Goal: Information Seeking & Learning: Learn about a topic

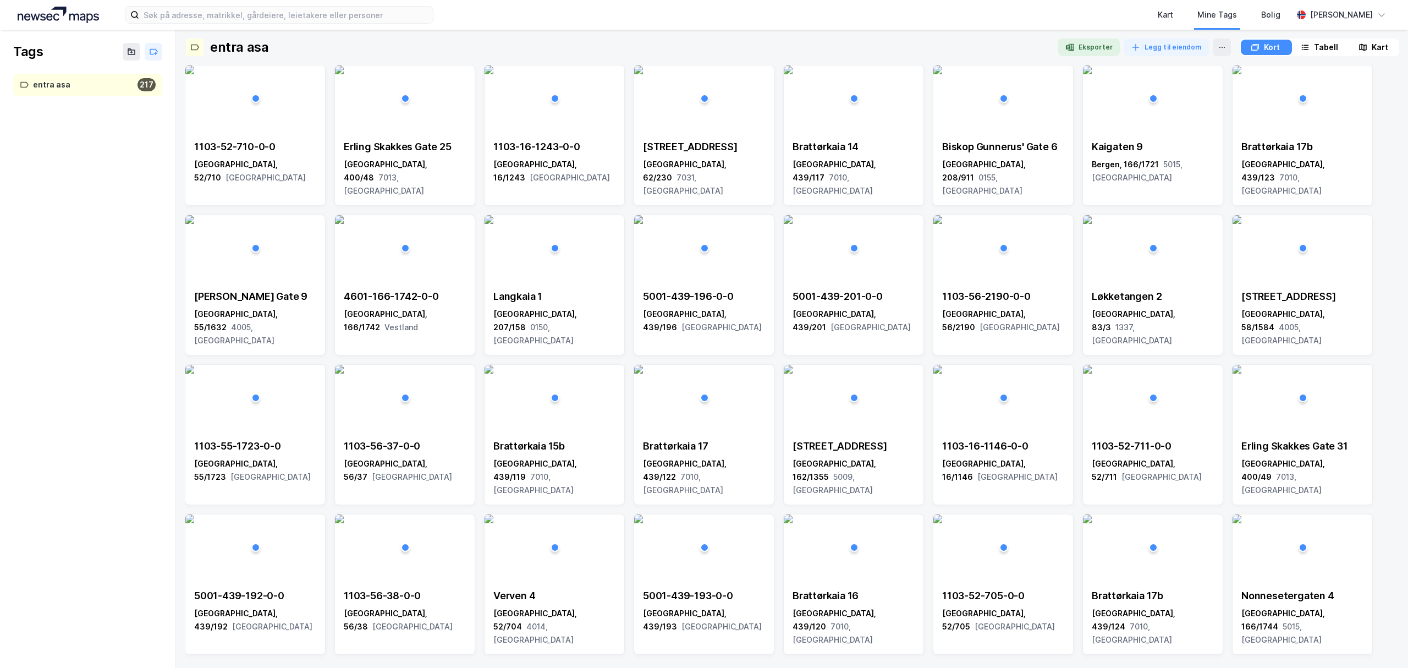
click at [65, 11] on img at bounding box center [58, 15] width 81 height 17
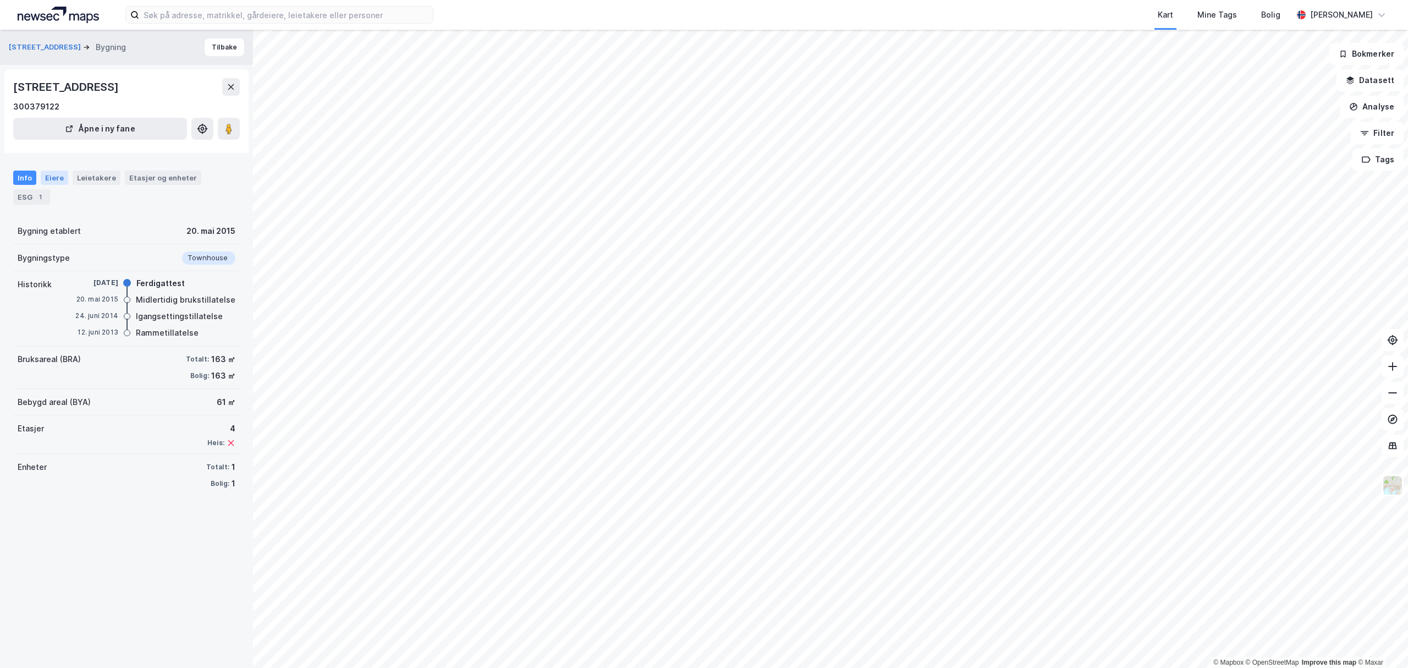
click at [55, 173] on div "Eiere" at bounding box center [55, 178] width 28 height 14
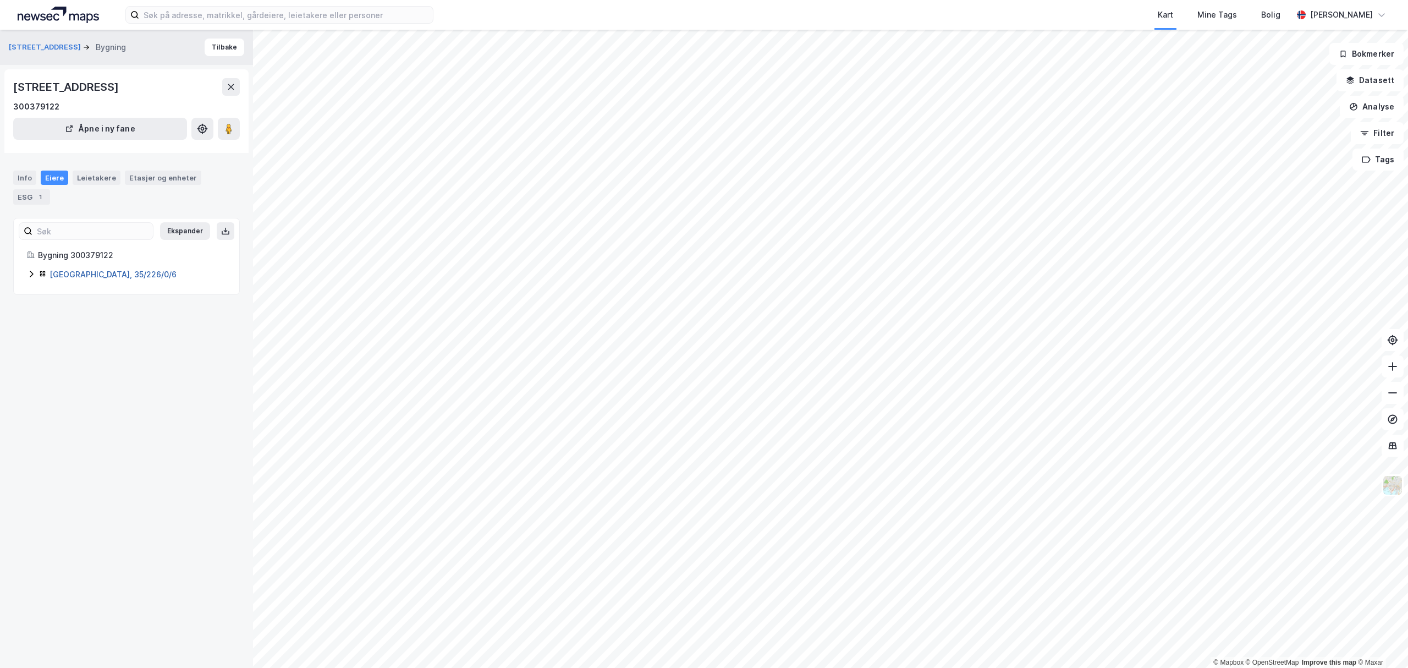
click at [97, 277] on link "Oslo, 35/226/0/6" at bounding box center [113, 274] width 127 height 9
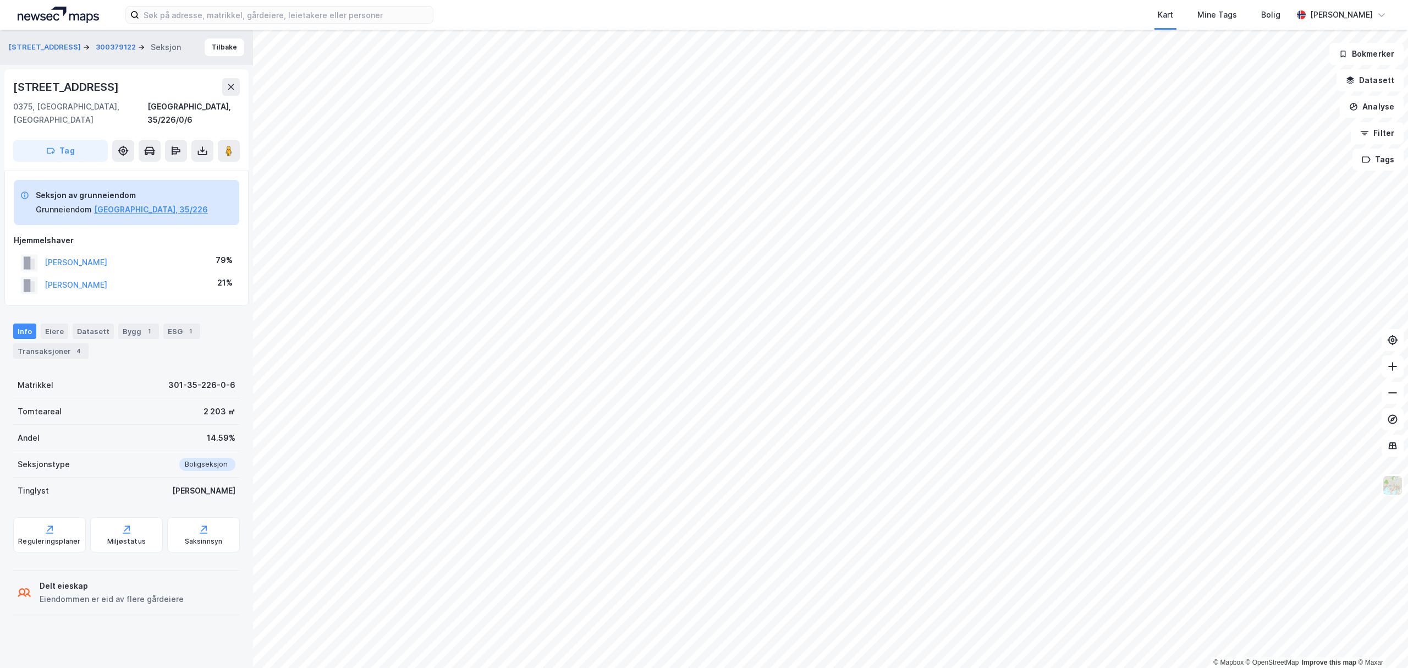
drag, startPoint x: 130, startPoint y: 245, endPoint x: 21, endPoint y: 265, distance: 111.3
click at [22, 265] on div "BAYER CHRISTOPHER 79% BAYER HANNA EMMA KRISTIN 21%" at bounding box center [127, 273] width 226 height 45
click at [21, 277] on rect at bounding box center [28, 285] width 17 height 17
click at [0, 0] on button "BAYER CHRISTOPHER" at bounding box center [0, 0] width 0 height 0
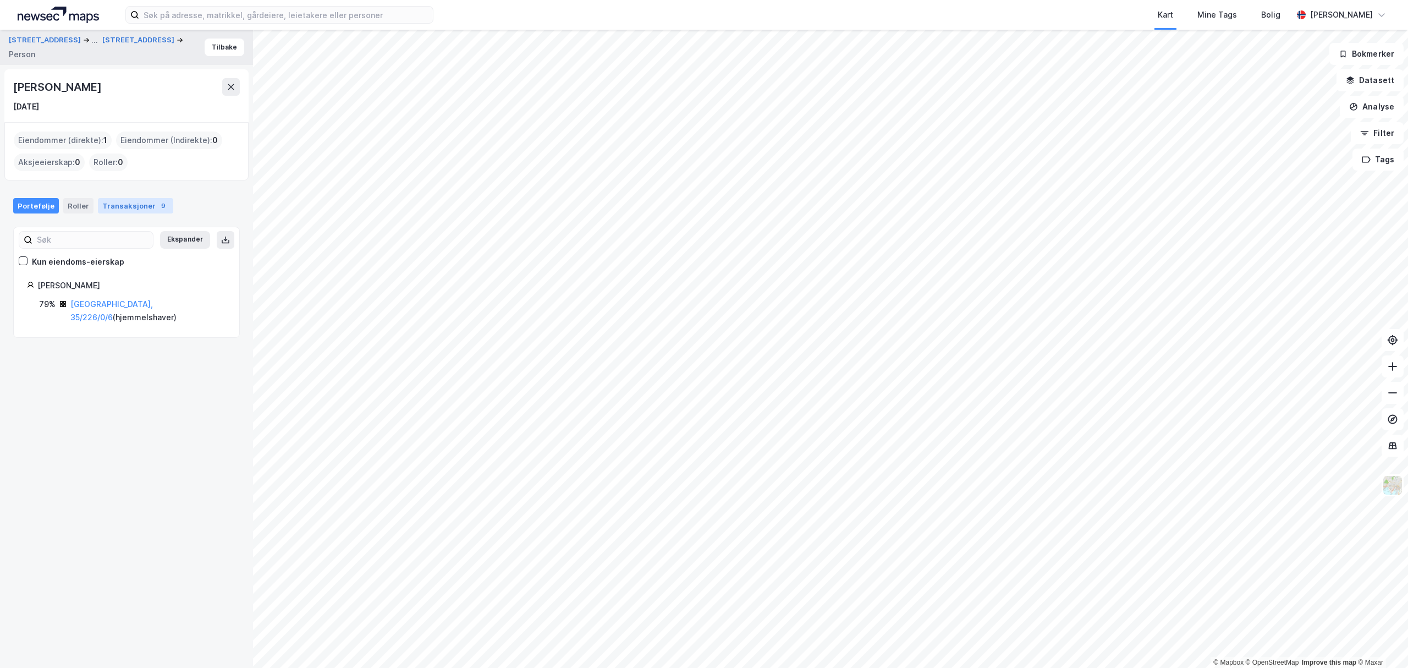
click at [124, 205] on div "Transaksjoner 9" at bounding box center [135, 205] width 75 height 15
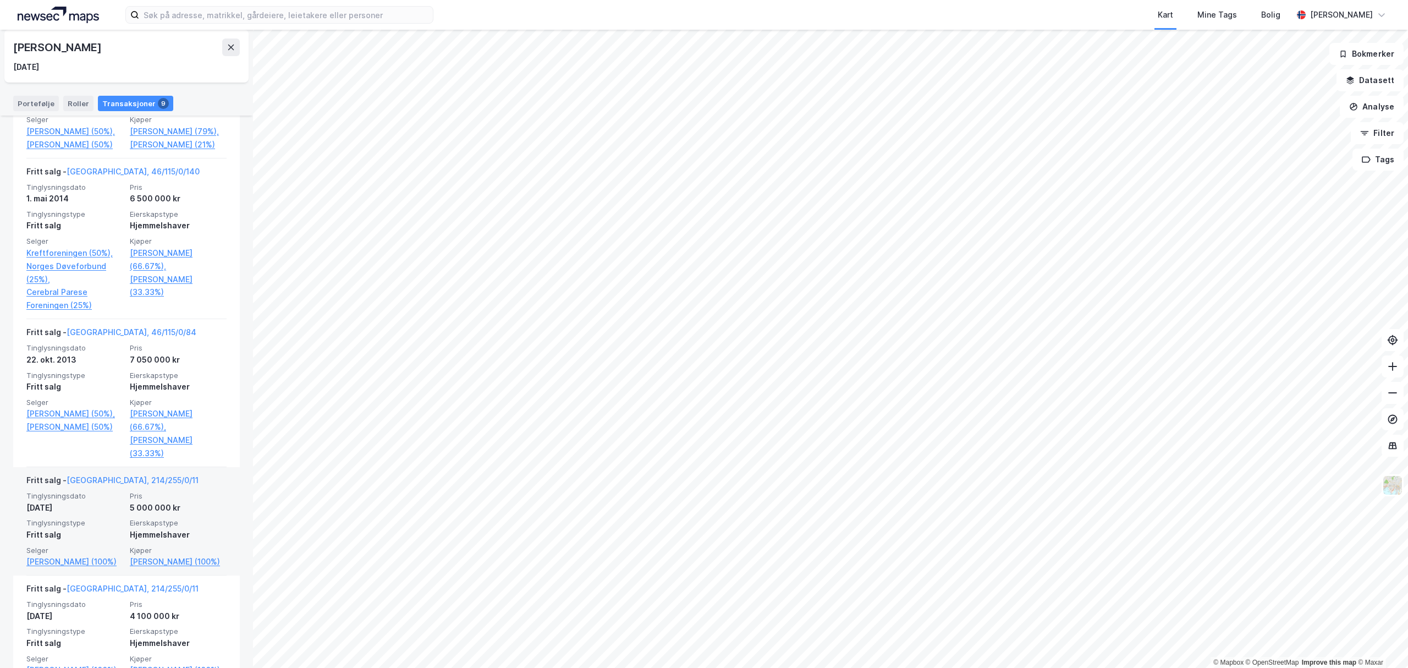
scroll to position [660, 0]
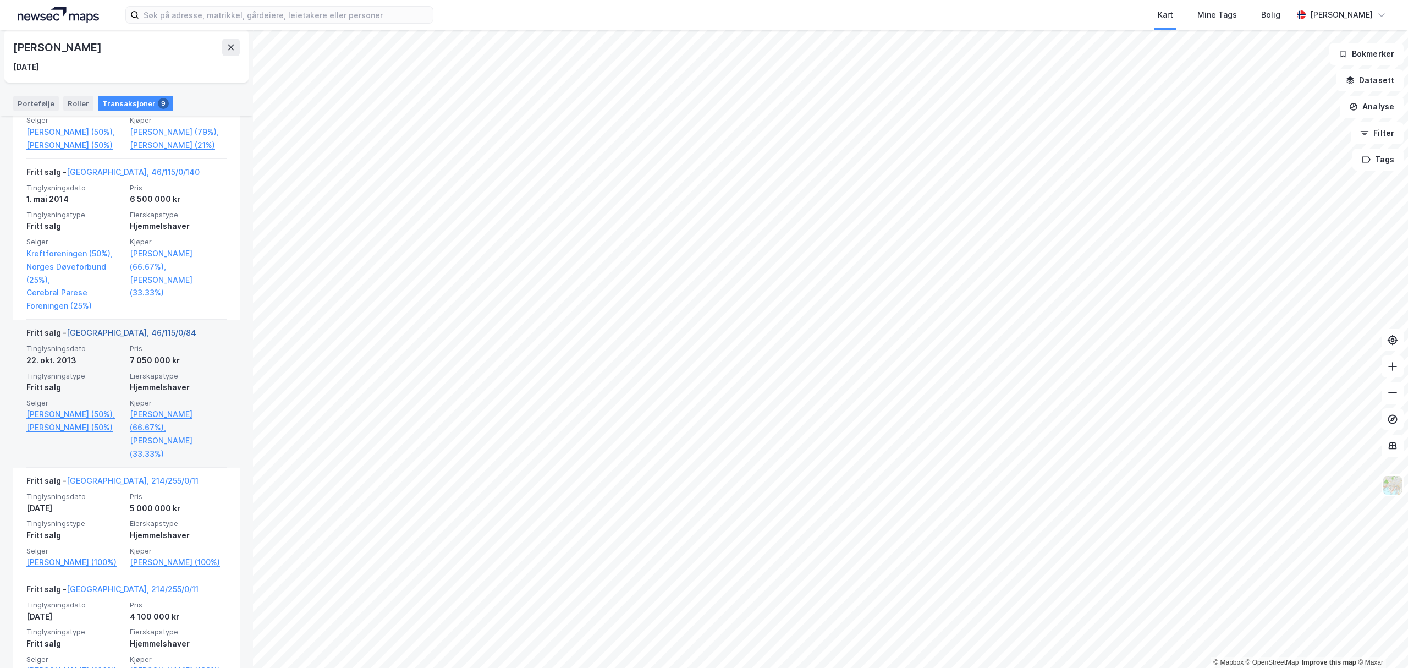
click at [128, 337] on link "Oslo, 46/115/0/84" at bounding box center [132, 332] width 130 height 9
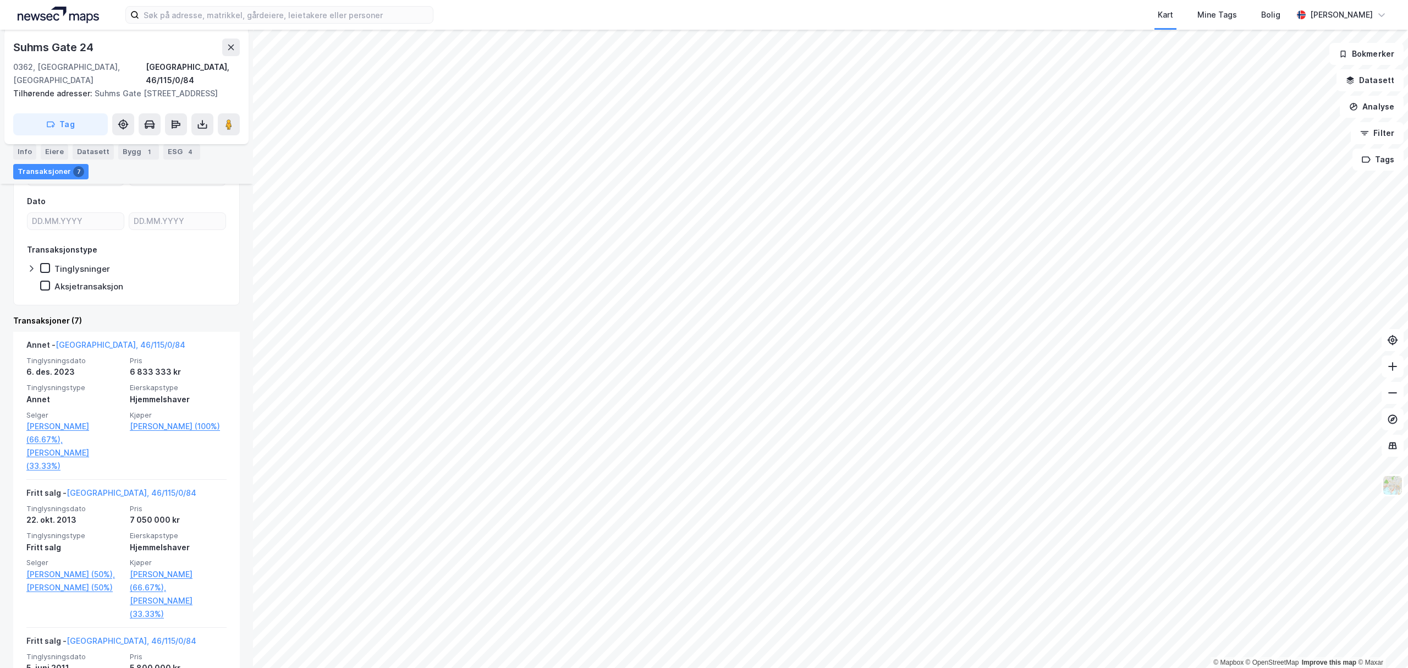
scroll to position [220, 0]
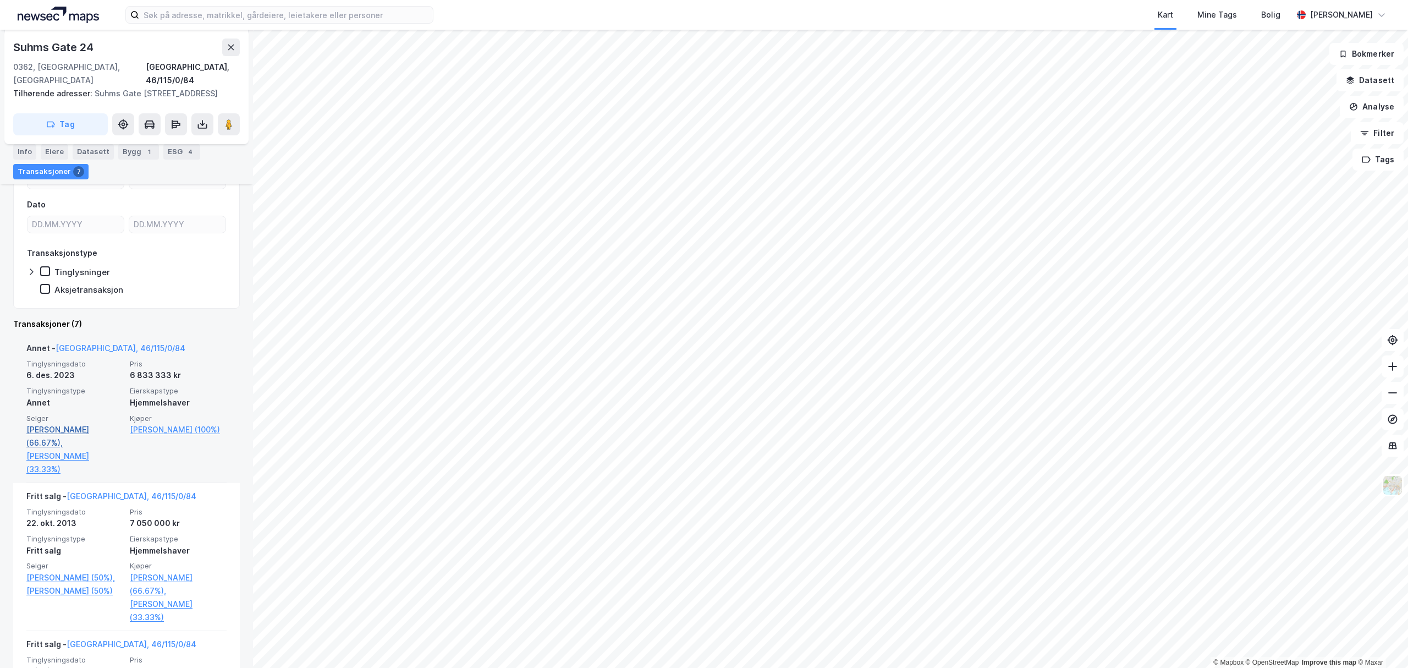
click at [66, 423] on link "Bayer Christopher (66.67%)," at bounding box center [74, 436] width 97 height 26
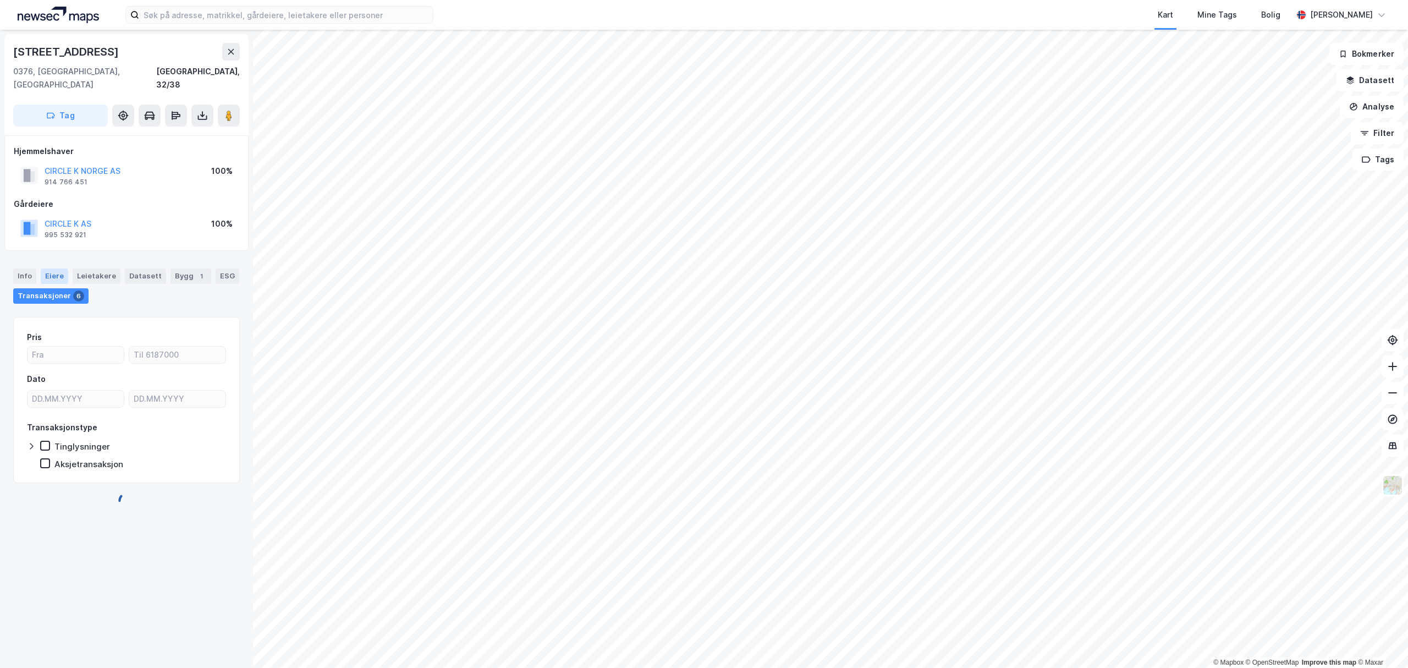
click at [56, 268] on div "Eiere" at bounding box center [55, 275] width 28 height 15
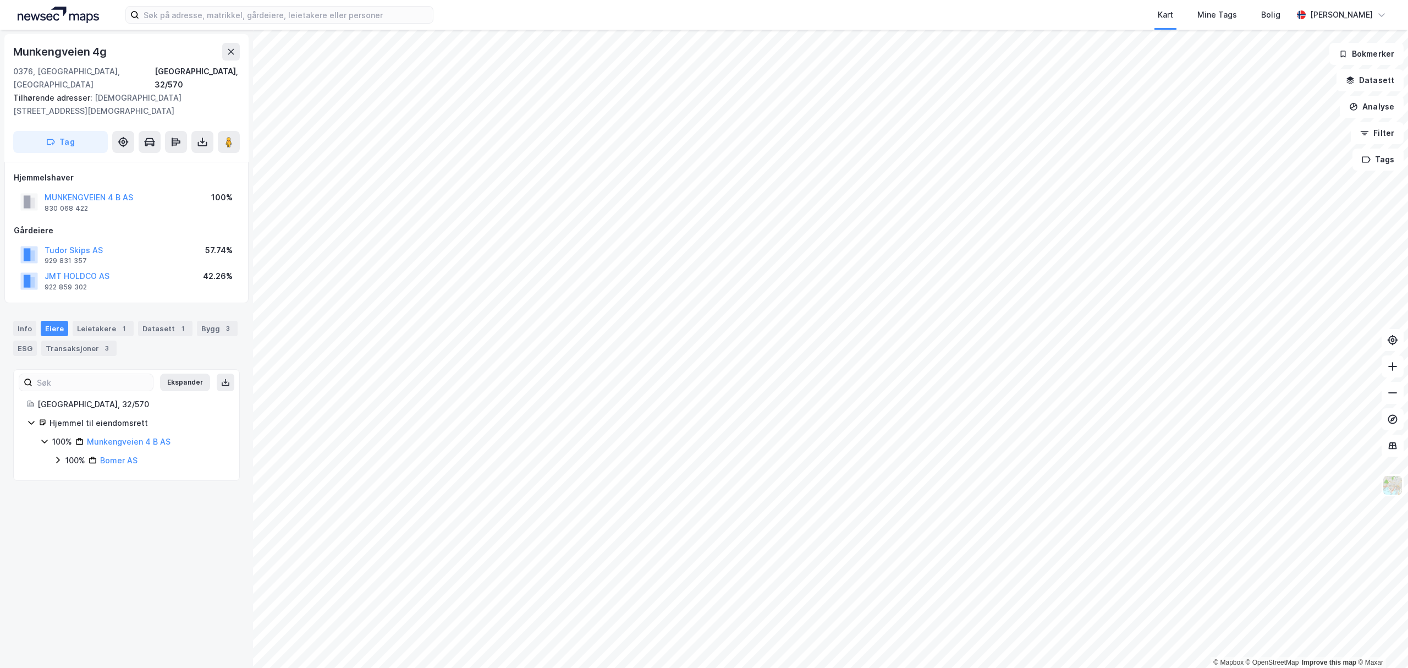
click at [57, 456] on icon at bounding box center [57, 460] width 9 height 9
click at [73, 474] on icon at bounding box center [71, 478] width 9 height 9
click at [85, 494] on icon at bounding box center [84, 497] width 3 height 7
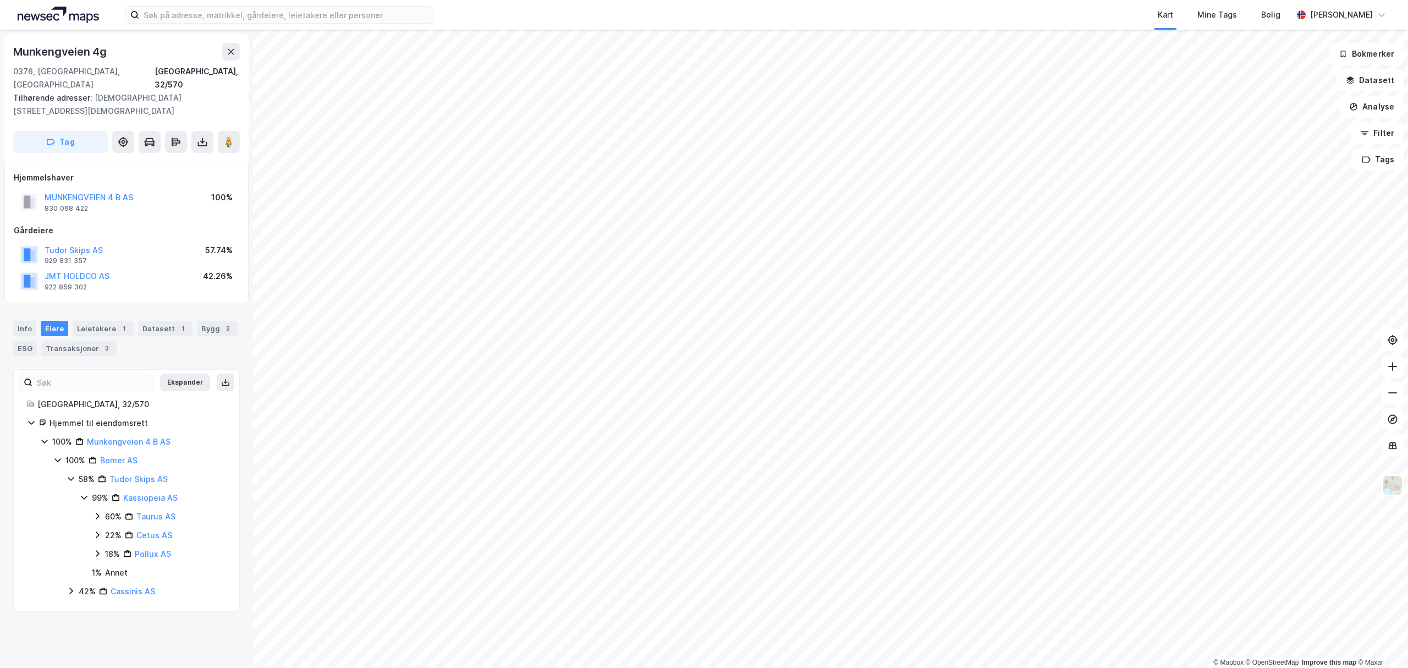
click at [98, 512] on icon at bounding box center [97, 516] width 9 height 9
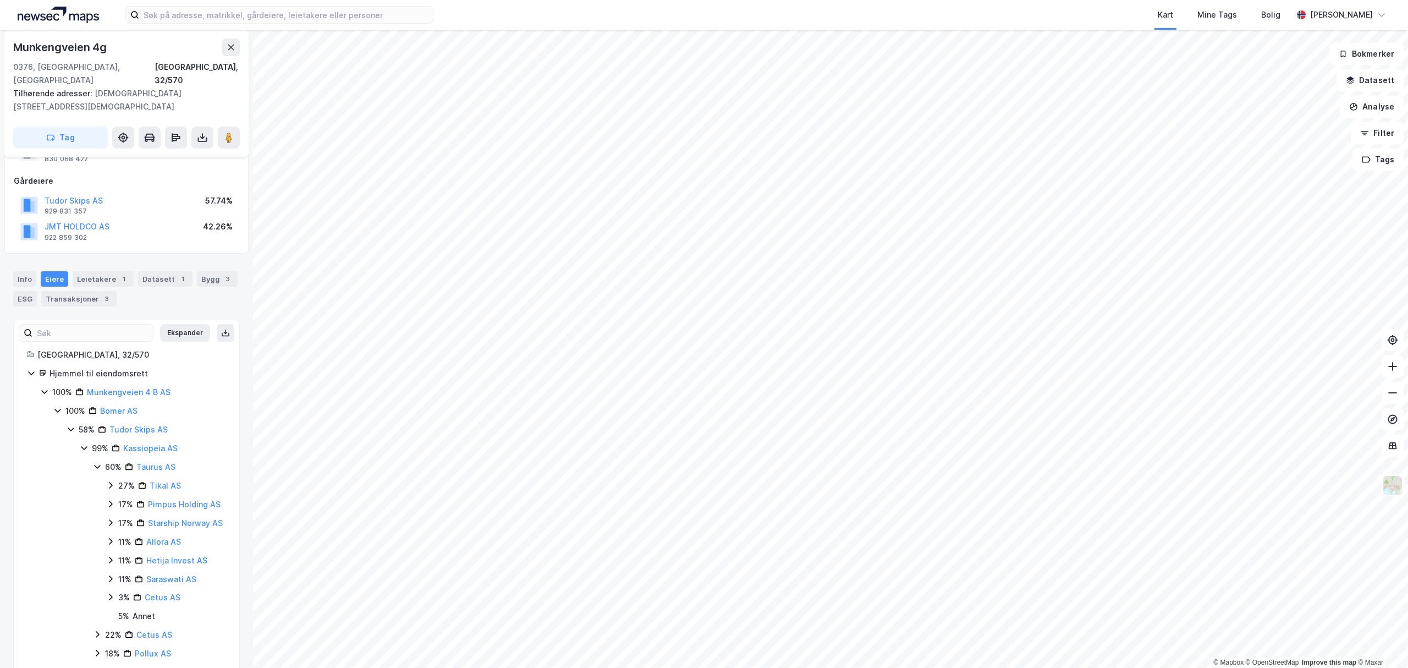
scroll to position [73, 0]
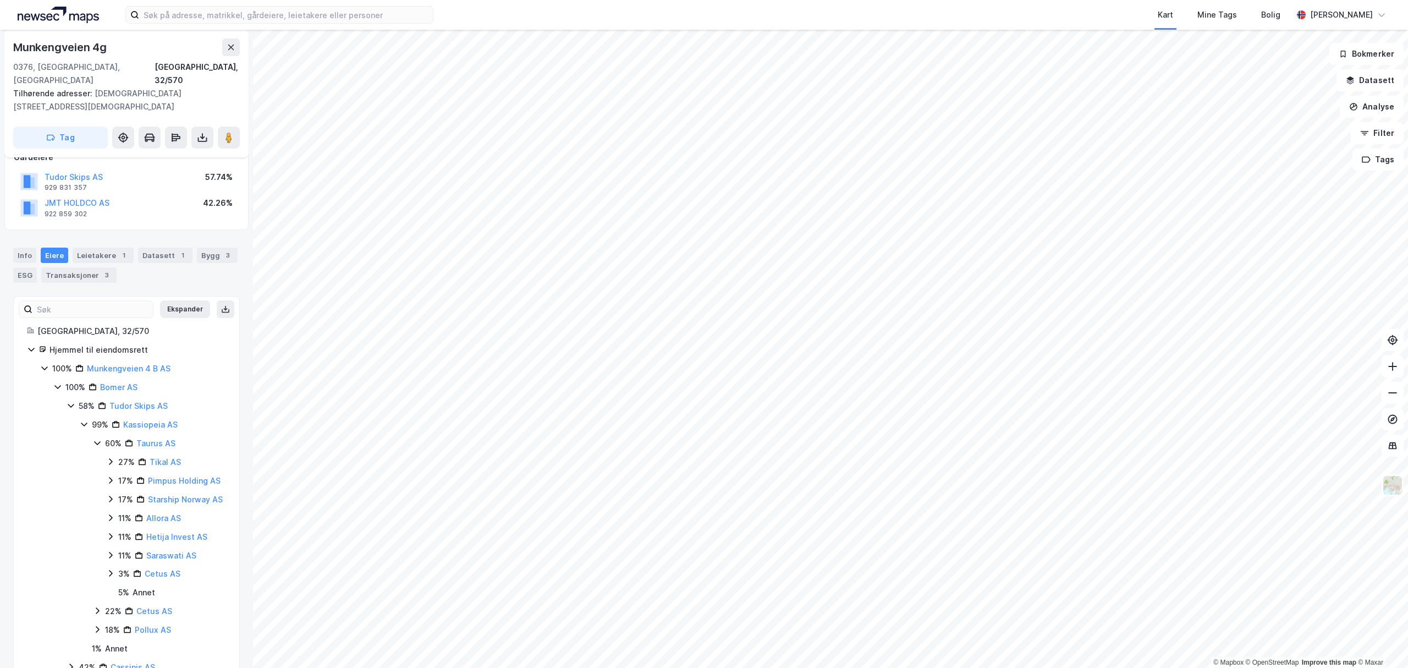
click at [113, 538] on icon at bounding box center [110, 536] width 9 height 9
click at [111, 522] on icon at bounding box center [110, 517] width 9 height 9
click at [112, 495] on icon at bounding box center [110, 499] width 9 height 9
click at [108, 476] on icon at bounding box center [110, 480] width 9 height 9
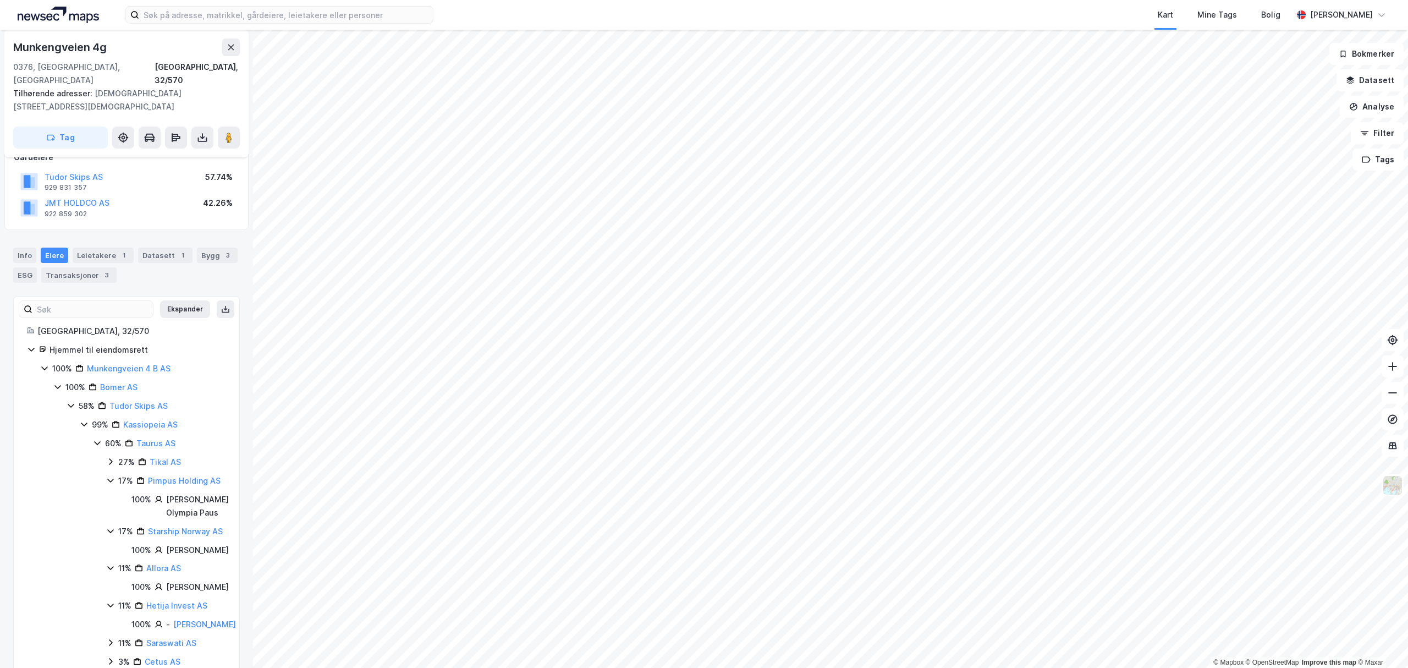
click at [110, 457] on icon at bounding box center [110, 461] width 9 height 9
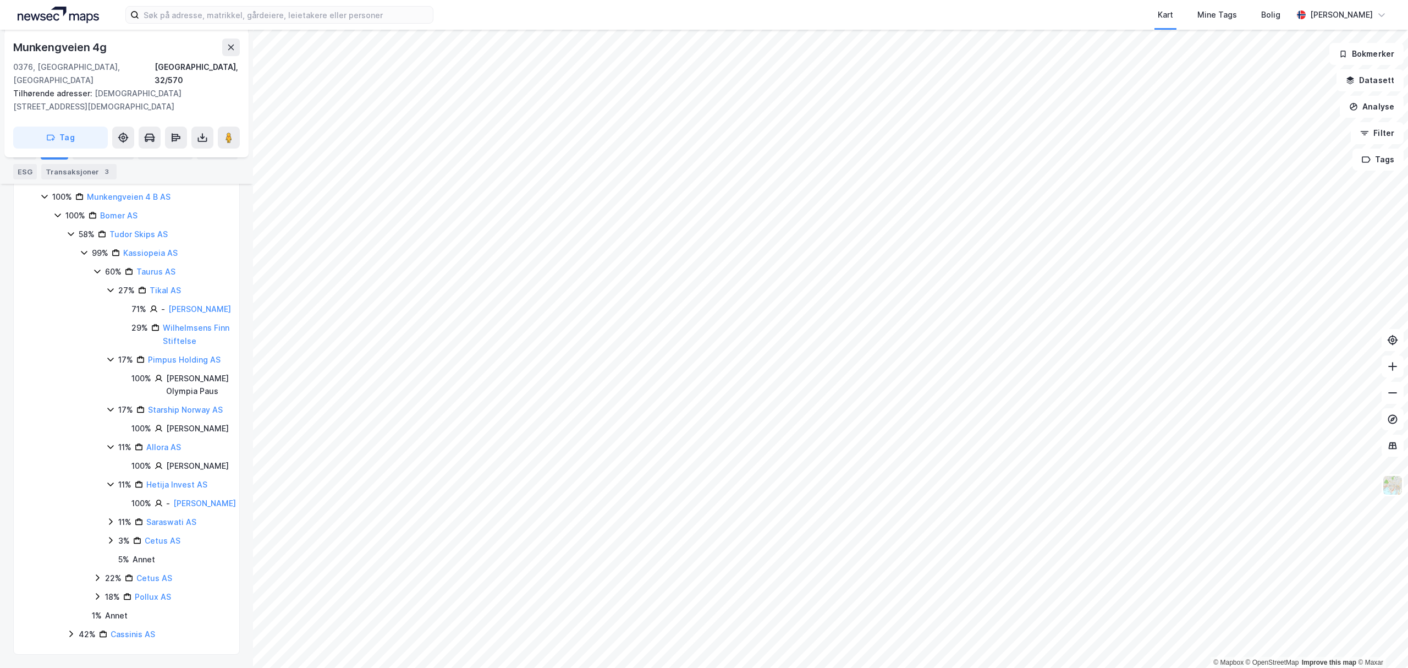
scroll to position [349, 0]
click at [110, 517] on icon at bounding box center [110, 521] width 9 height 9
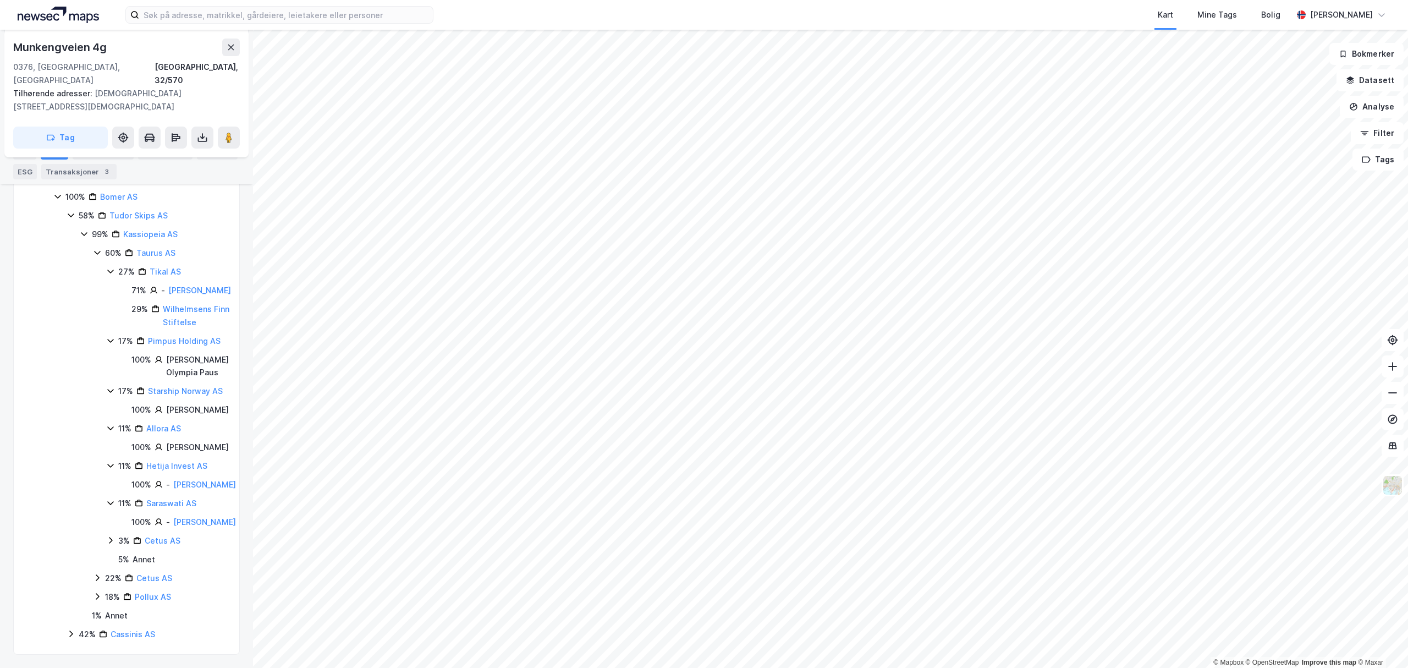
click at [108, 545] on icon at bounding box center [110, 540] width 9 height 9
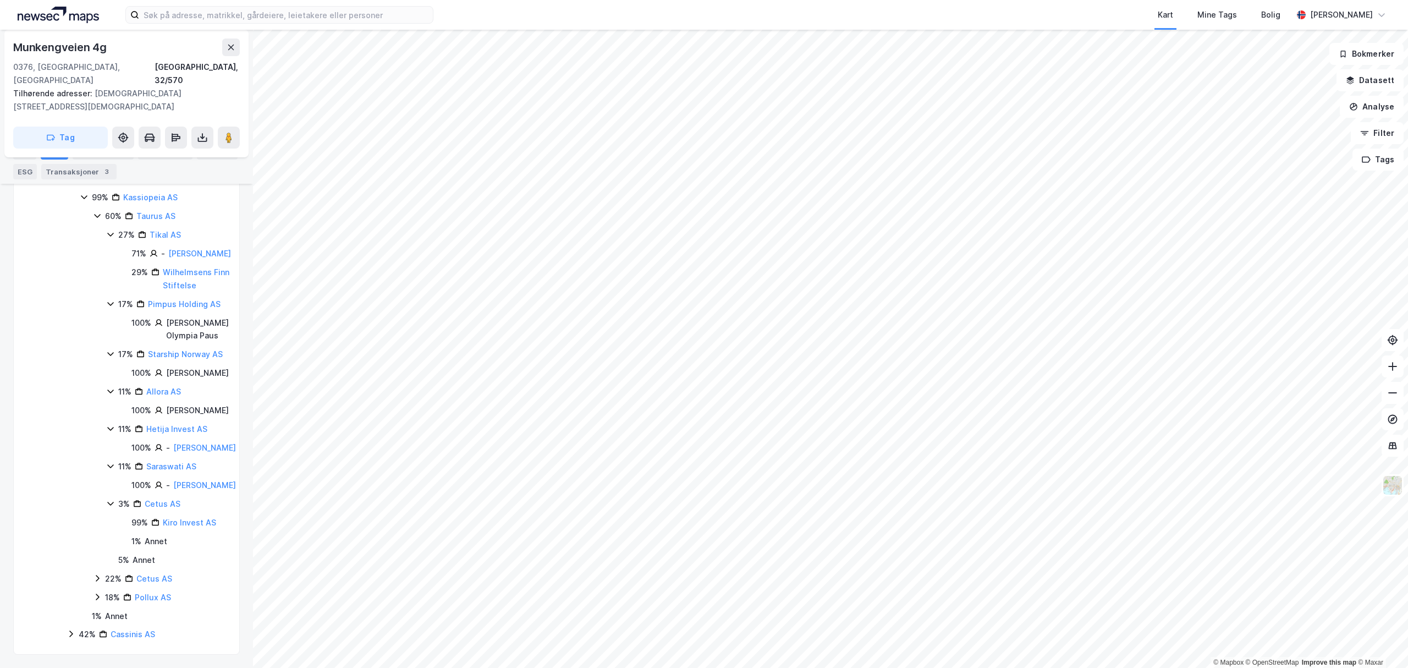
scroll to position [418, 0]
click at [97, 574] on icon at bounding box center [97, 578] width 9 height 9
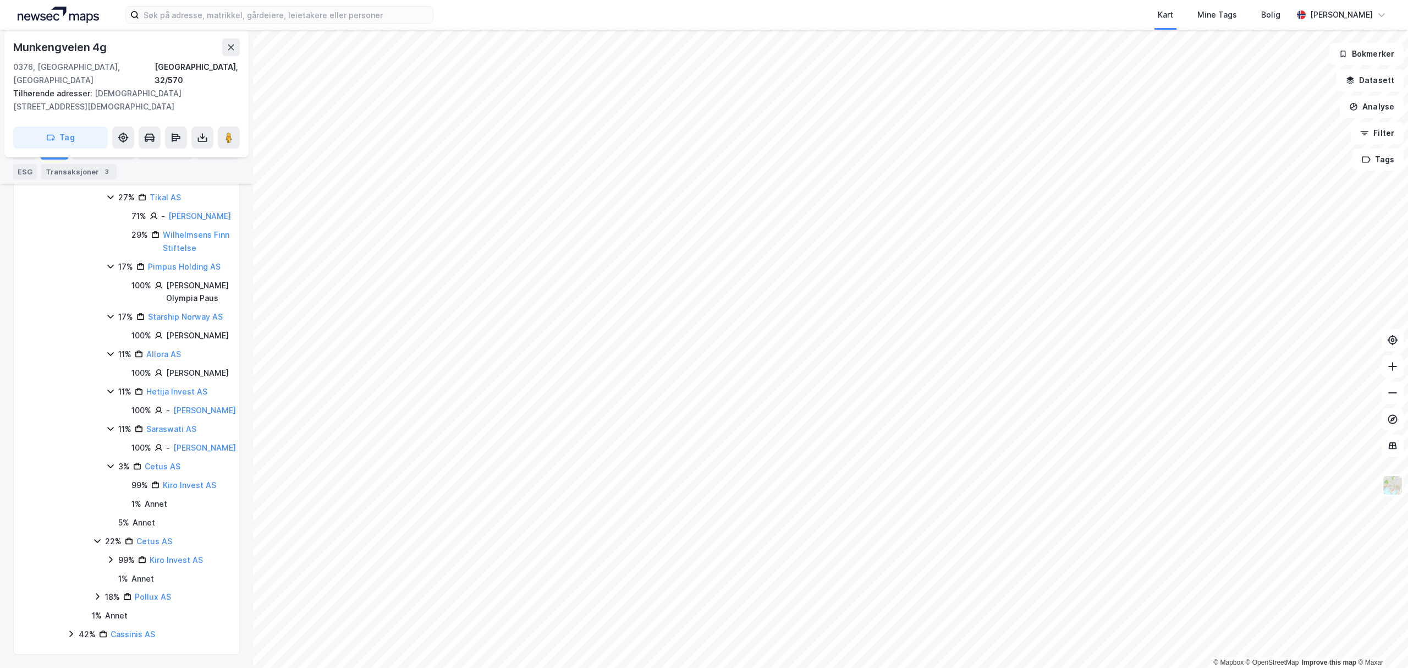
click at [106, 564] on icon at bounding box center [110, 559] width 9 height 9
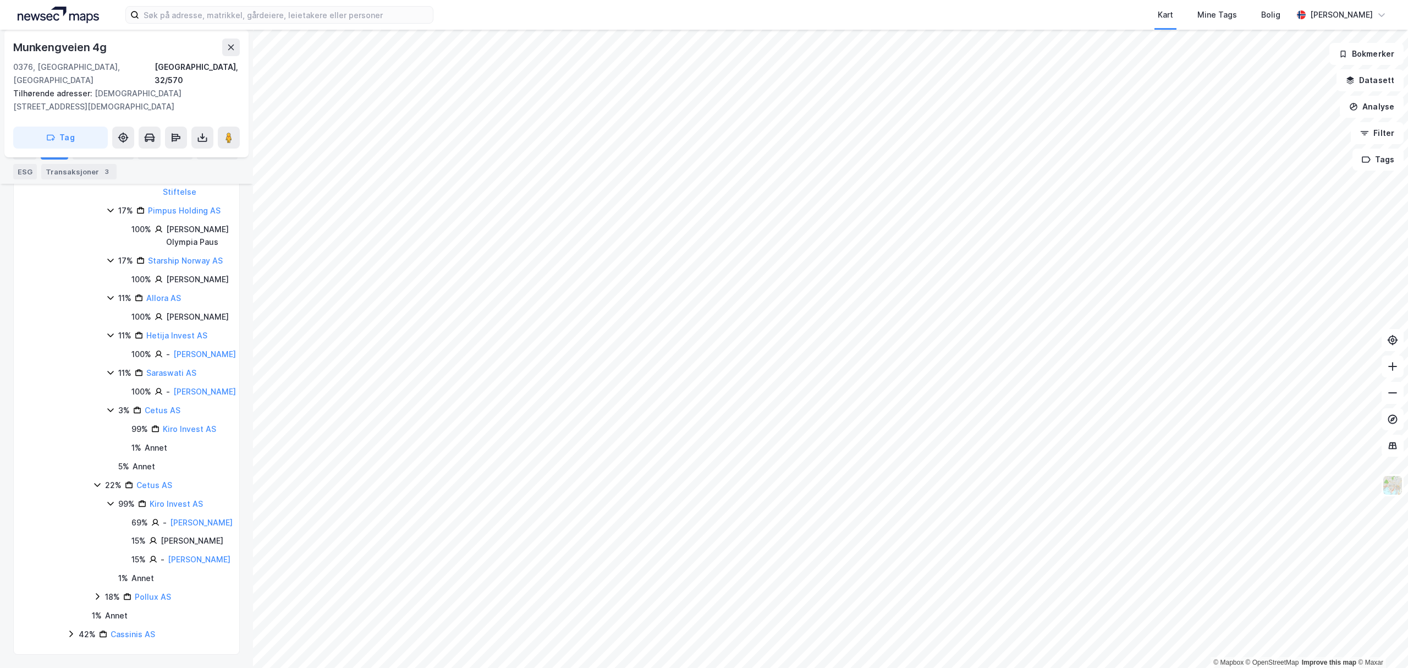
scroll to position [564, 0]
click at [99, 592] on icon at bounding box center [97, 596] width 9 height 9
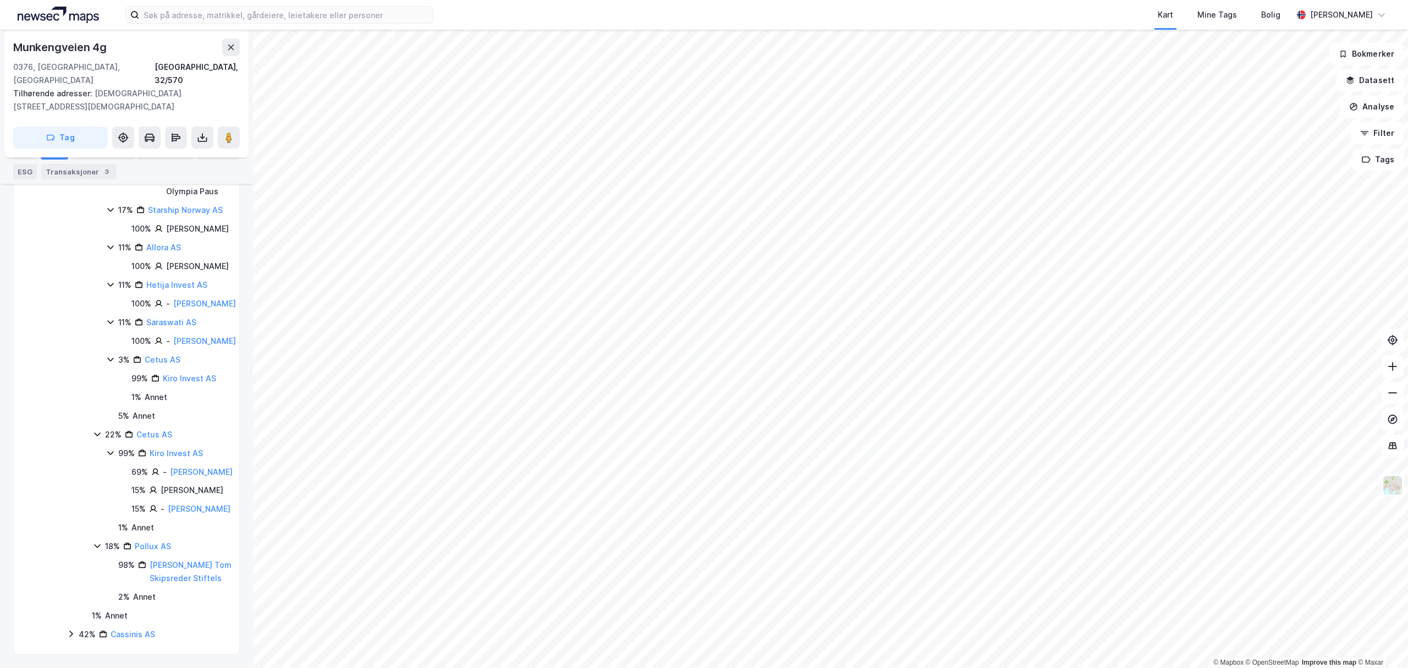
scroll to position [628, 0]
click at [72, 629] on icon at bounding box center [71, 633] width 9 height 9
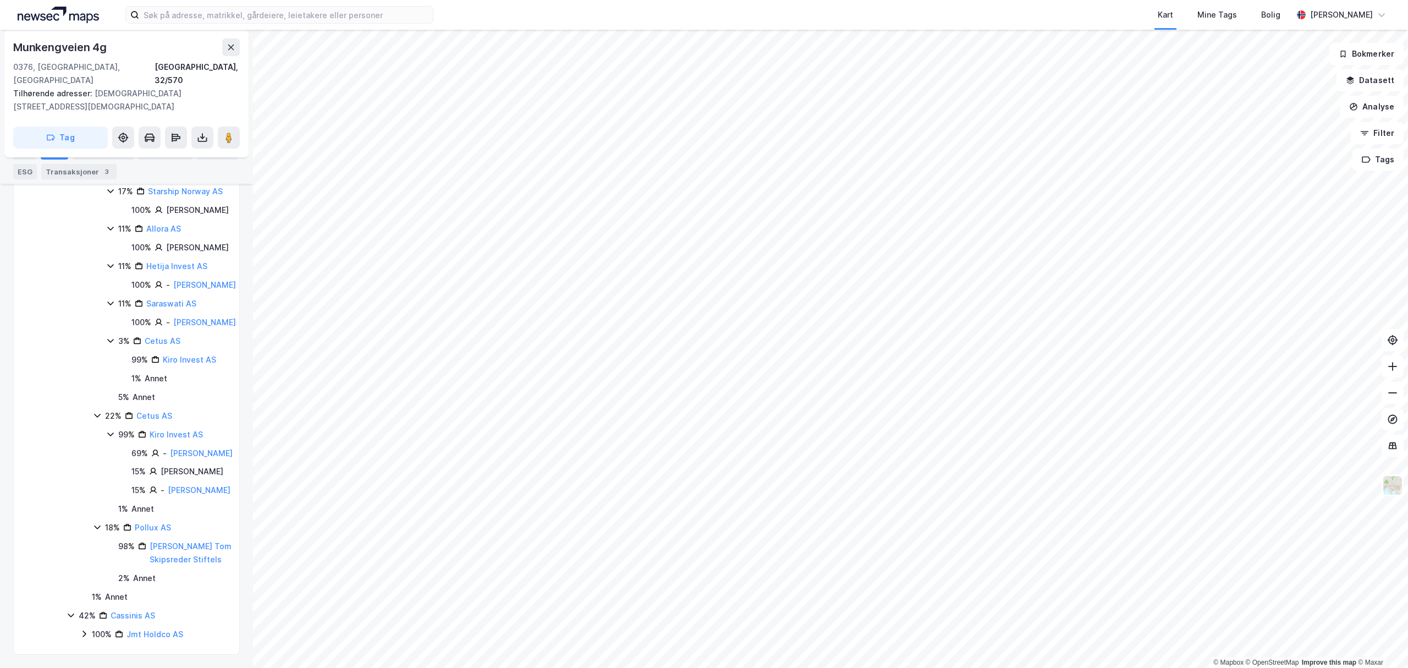
scroll to position [646, 0]
click at [86, 629] on icon at bounding box center [84, 633] width 9 height 9
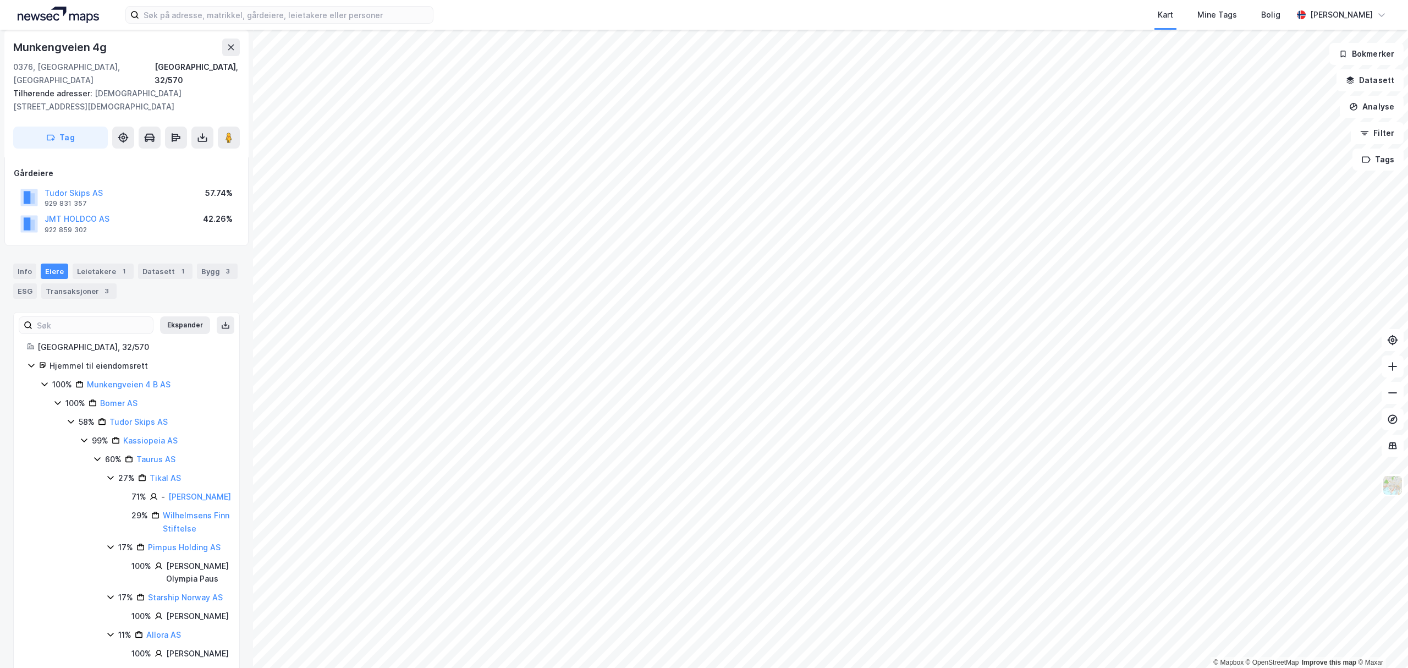
scroll to position [0, 0]
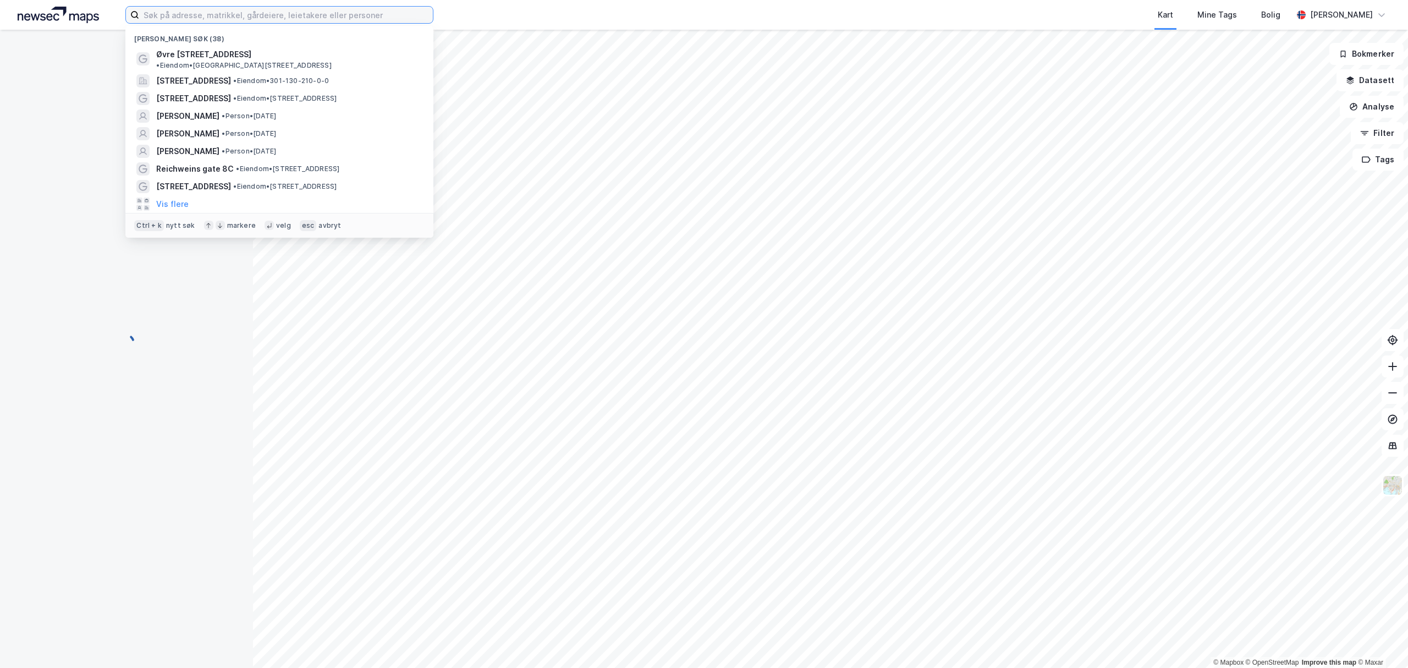
click at [273, 9] on input at bounding box center [286, 15] width 294 height 17
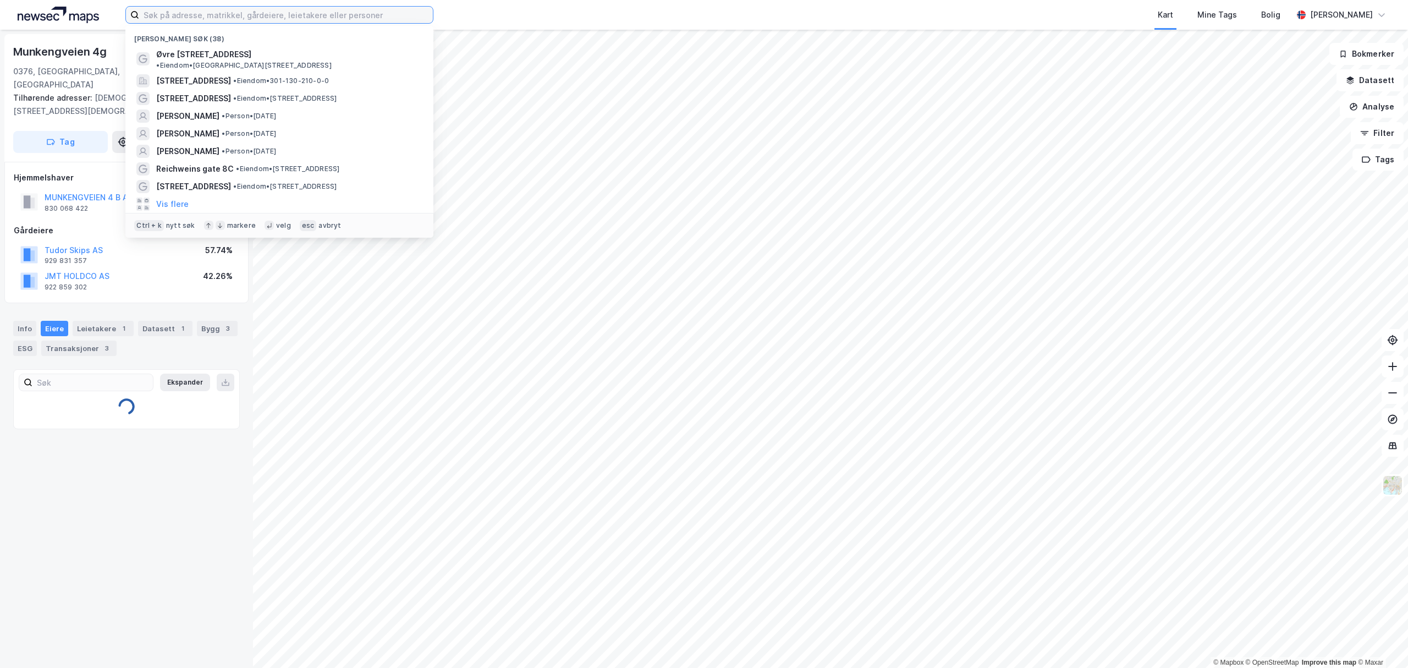
paste input "MUNKENGVEIEN 4 B AS"
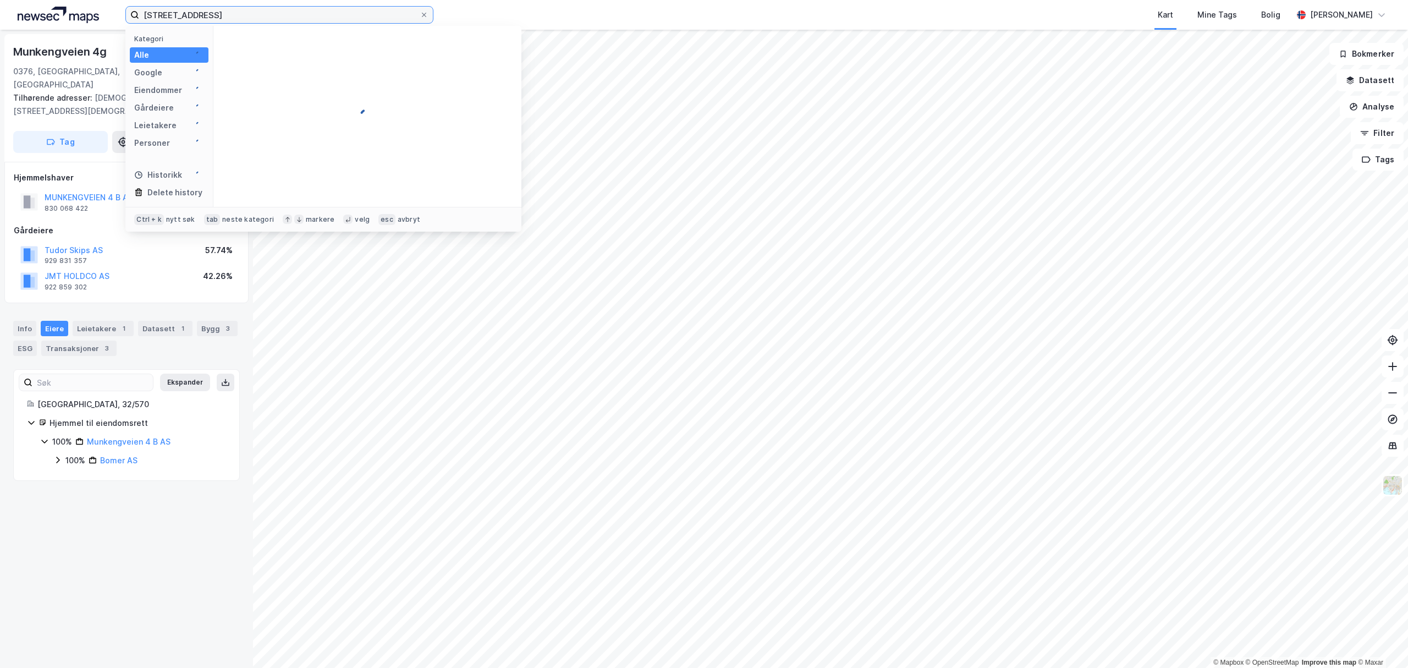
type input "[STREET_ADDRESS]"
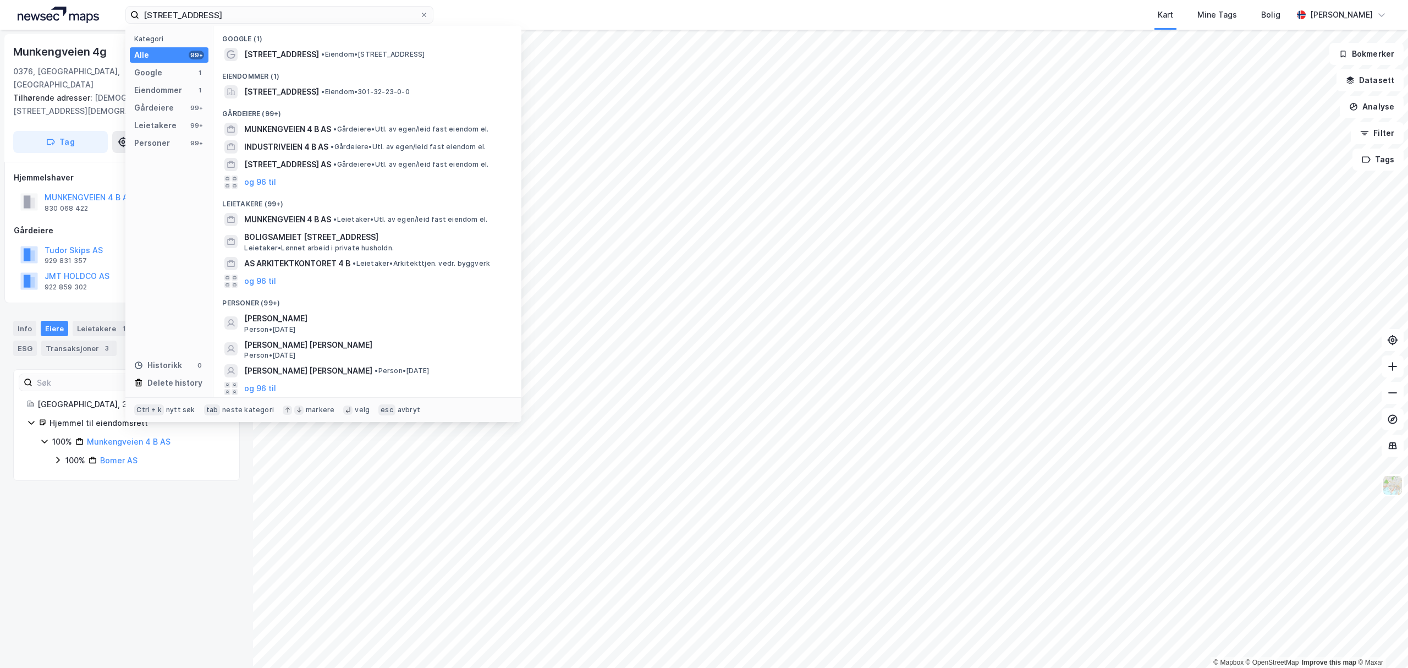
click at [58, 615] on div "[STREET_ADDRESS], 32/570 Tilhørende adresser: [STREET_ADDRESS], [STREET_ADDRESS…" at bounding box center [126, 349] width 253 height 638
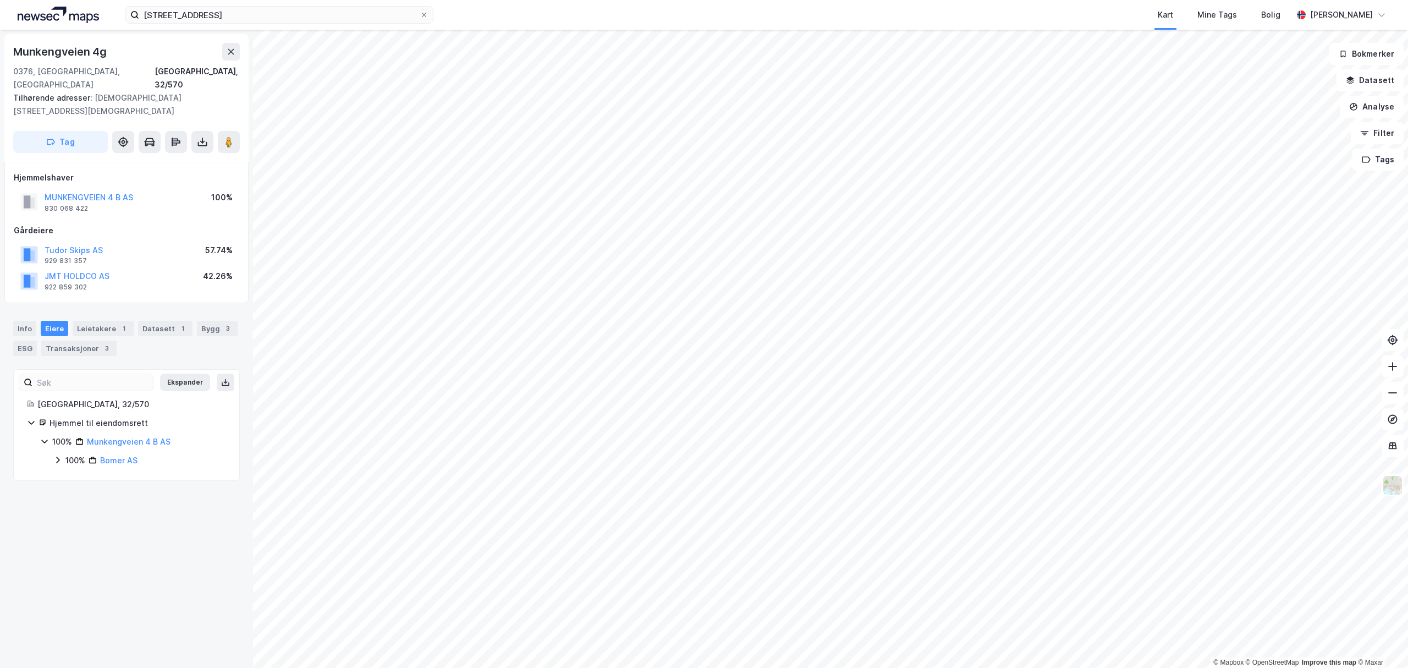
click at [76, 331] on div "Info [PERSON_NAME] 1 Datasett 1 Bygg 3 ESG Transaksjoner 3" at bounding box center [126, 334] width 253 height 53
click at [80, 341] on div "Transaksjoner 3" at bounding box center [78, 348] width 75 height 15
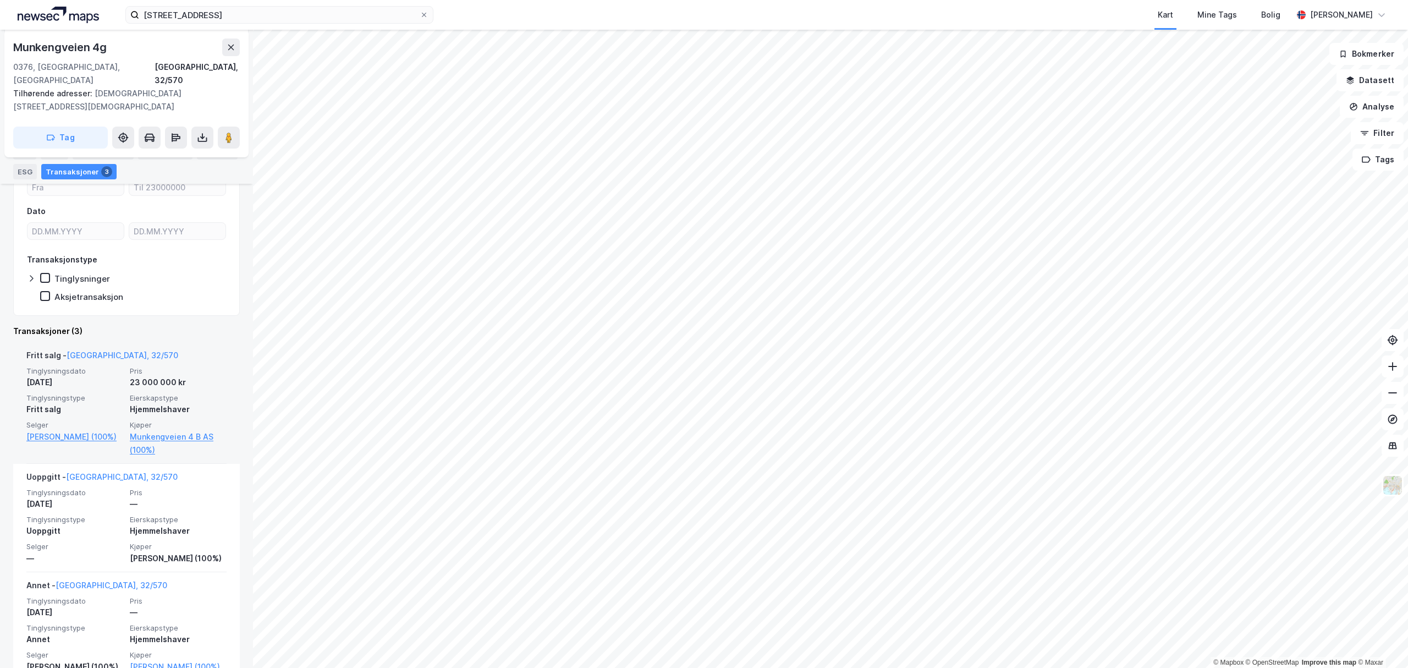
scroll to position [245, 0]
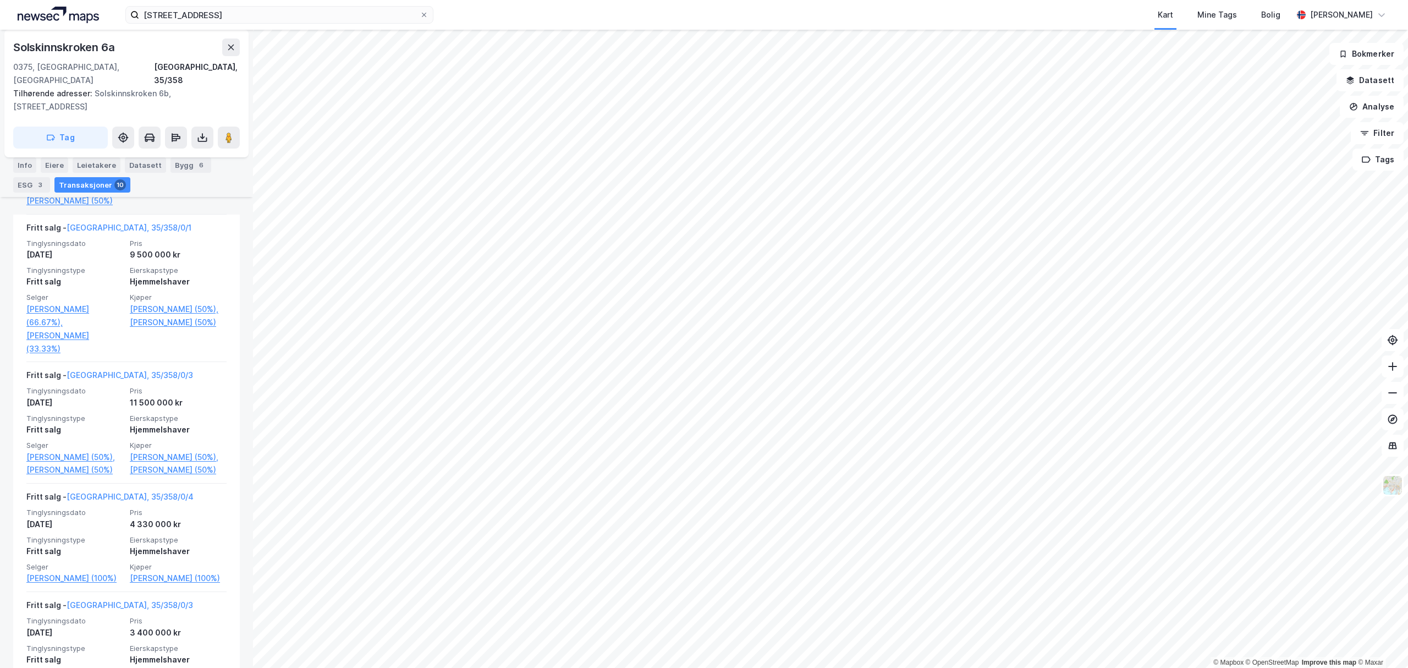
scroll to position [660, 0]
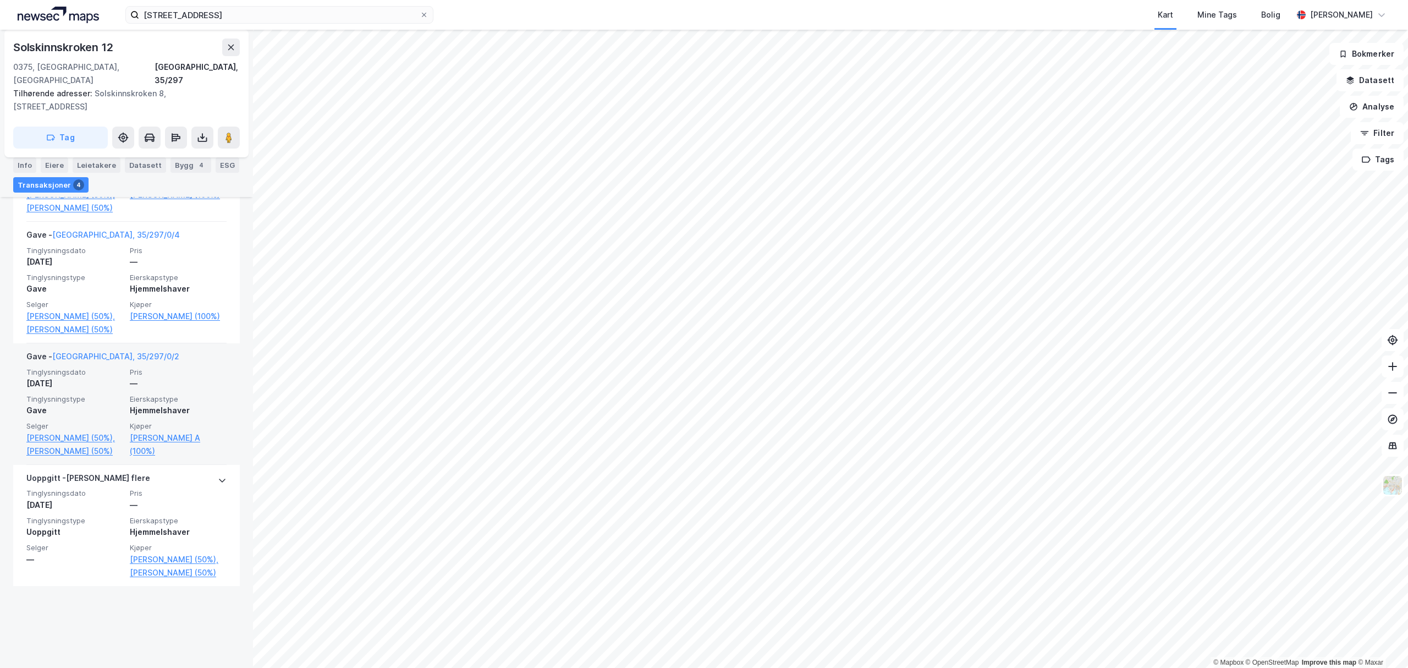
scroll to position [481, 0]
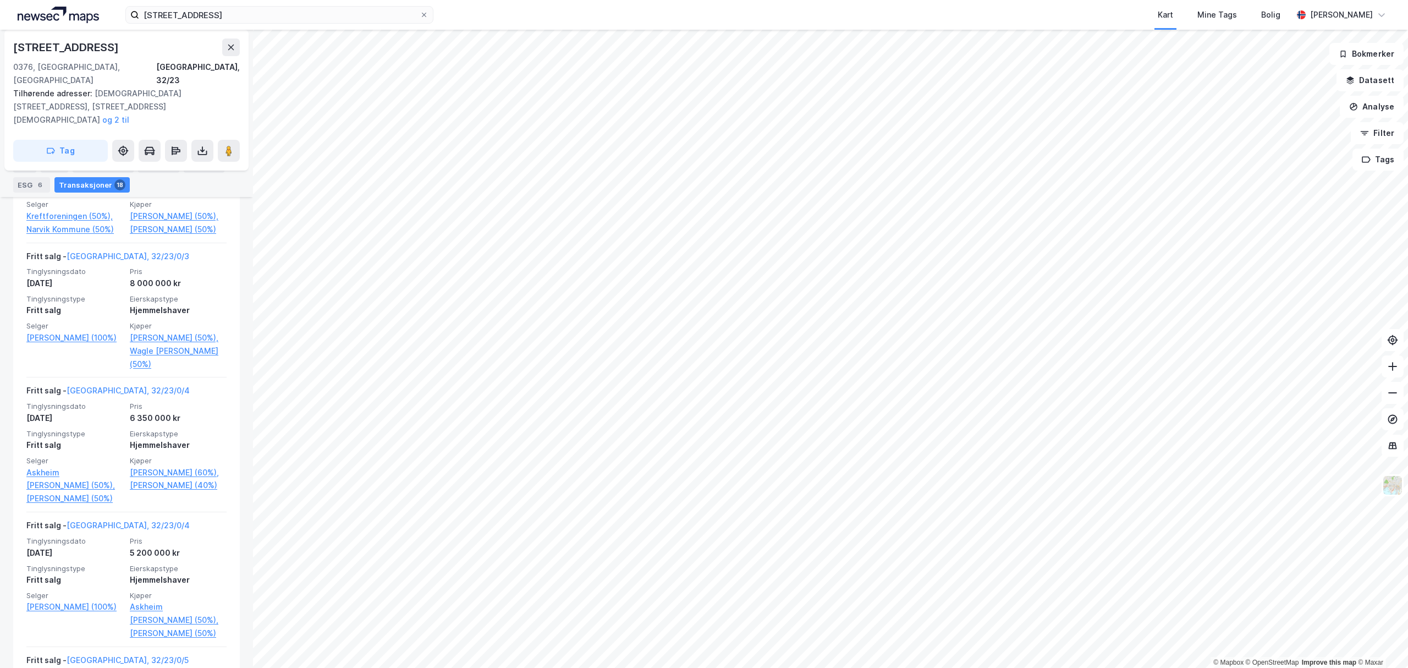
scroll to position [1394, 0]
